Goal: Navigation & Orientation: Find specific page/section

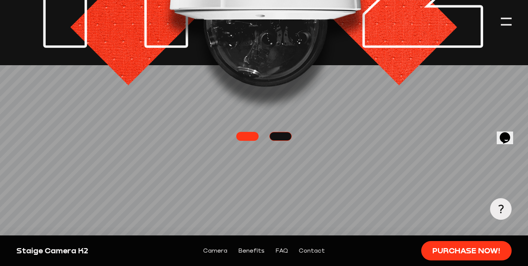
scroll to position [183, 0]
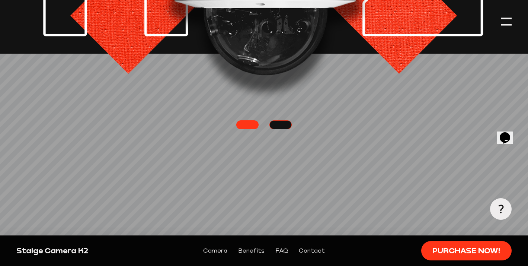
click at [277, 123] on link at bounding box center [280, 124] width 22 height 9
click at [278, 124] on link at bounding box center [280, 124] width 22 height 9
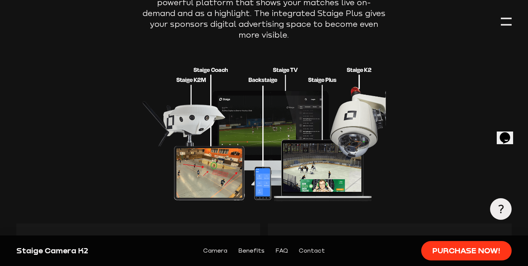
scroll to position [986, 0]
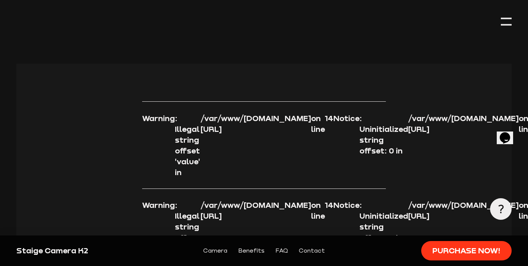
scroll to position [2207, 0]
